Goal: Information Seeking & Learning: Check status

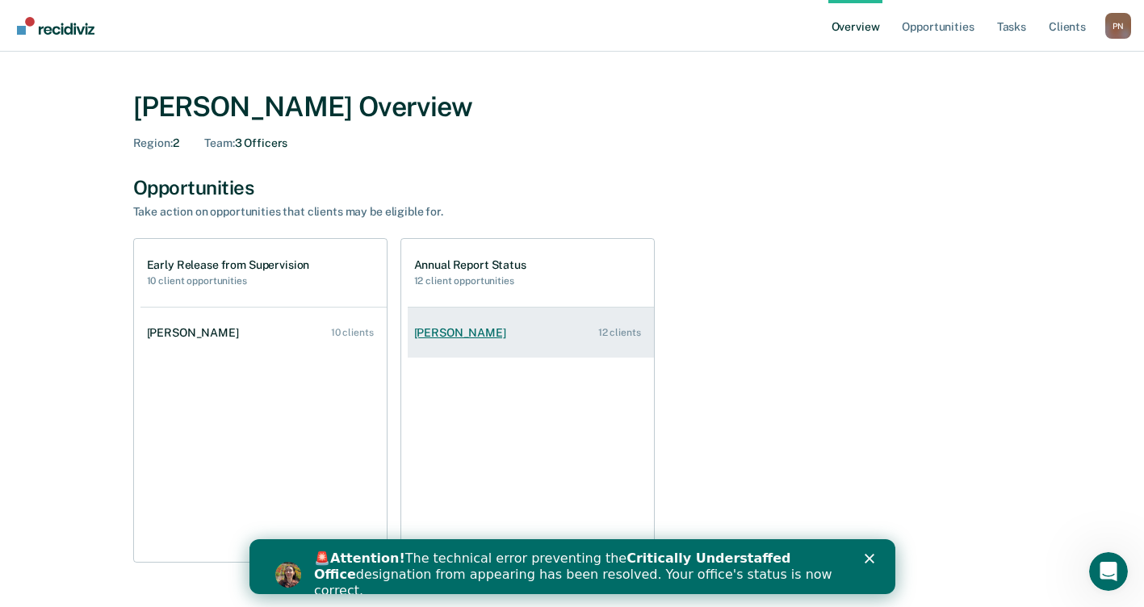
click at [631, 328] on div "12 clients" at bounding box center [619, 332] width 43 height 11
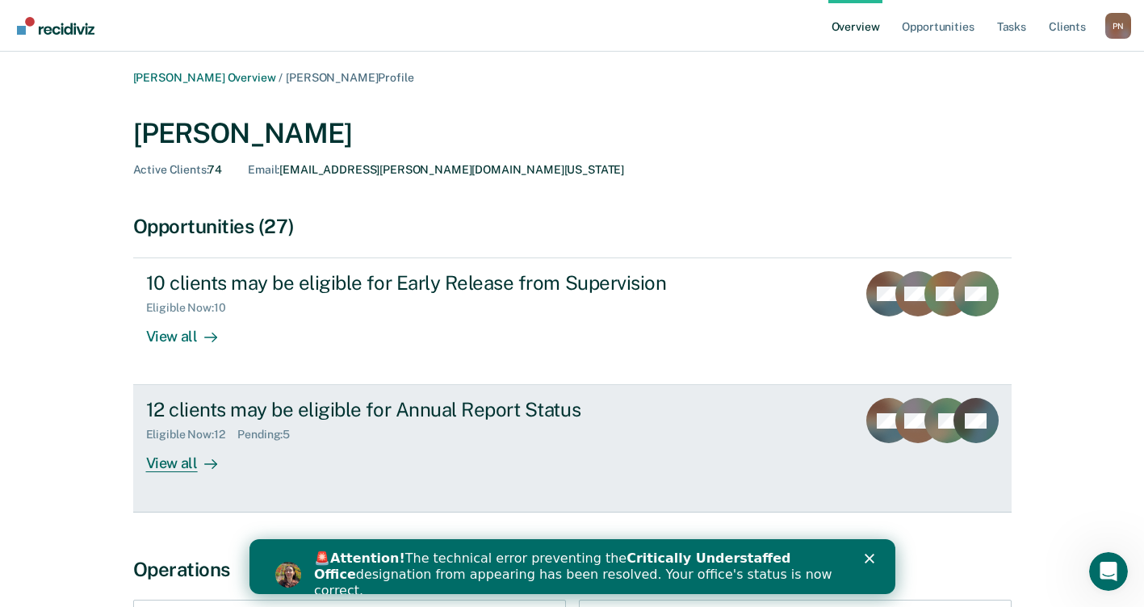
click at [186, 464] on div "View all" at bounding box center [191, 457] width 90 height 31
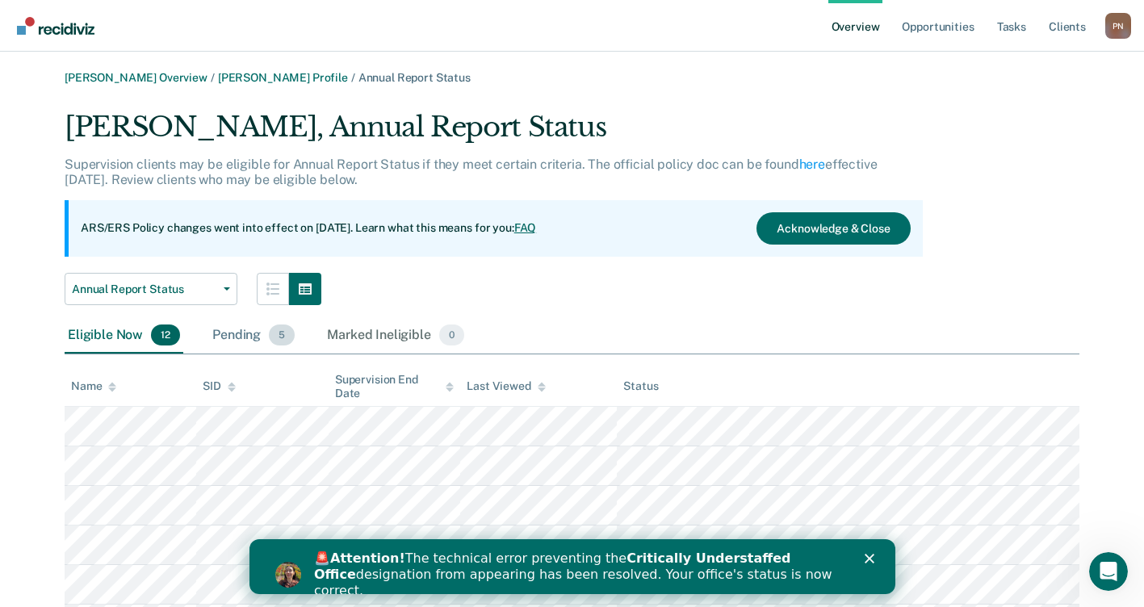
click at [253, 338] on div "Pending 5" at bounding box center [253, 336] width 89 height 36
